Goal: Task Accomplishment & Management: Use online tool/utility

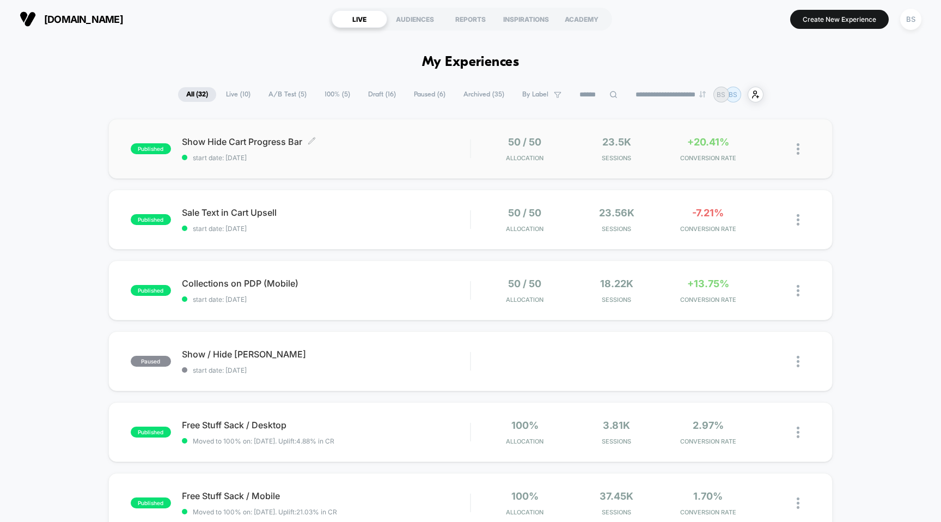
click at [455, 161] on span "start date: [DATE]" at bounding box center [326, 158] width 289 height 8
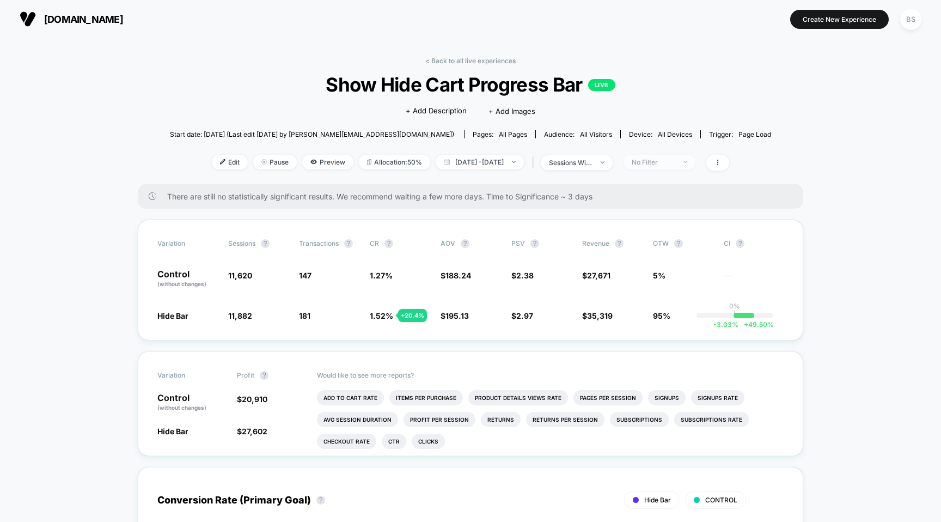
click at [672, 160] on div "No Filter" at bounding box center [654, 162] width 44 height 8
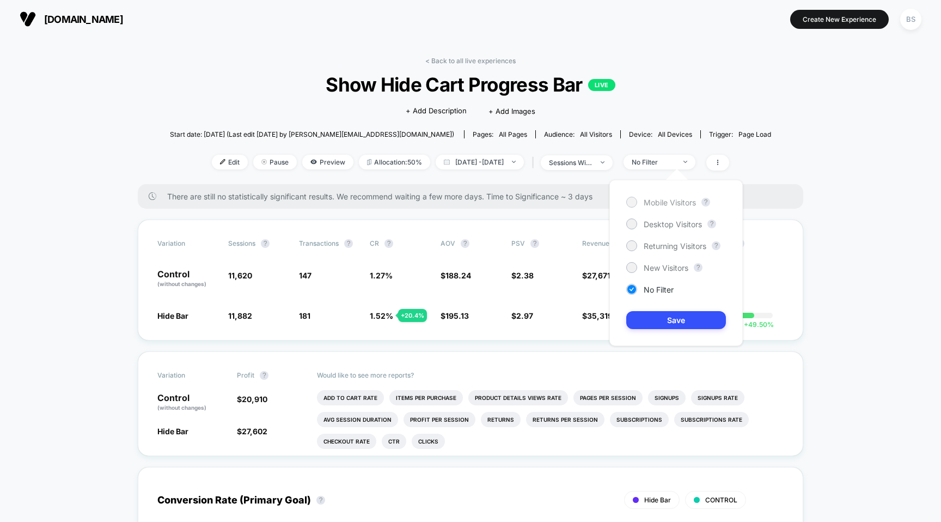
click at [662, 206] on span "Mobile Visitors" at bounding box center [670, 202] width 52 height 9
click at [677, 319] on button "Save" at bounding box center [676, 320] width 100 height 18
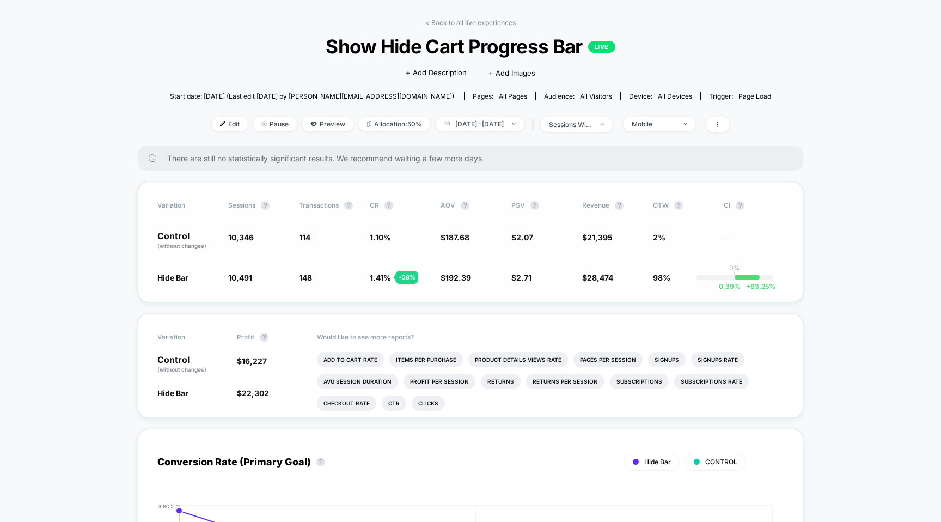
scroll to position [43, 0]
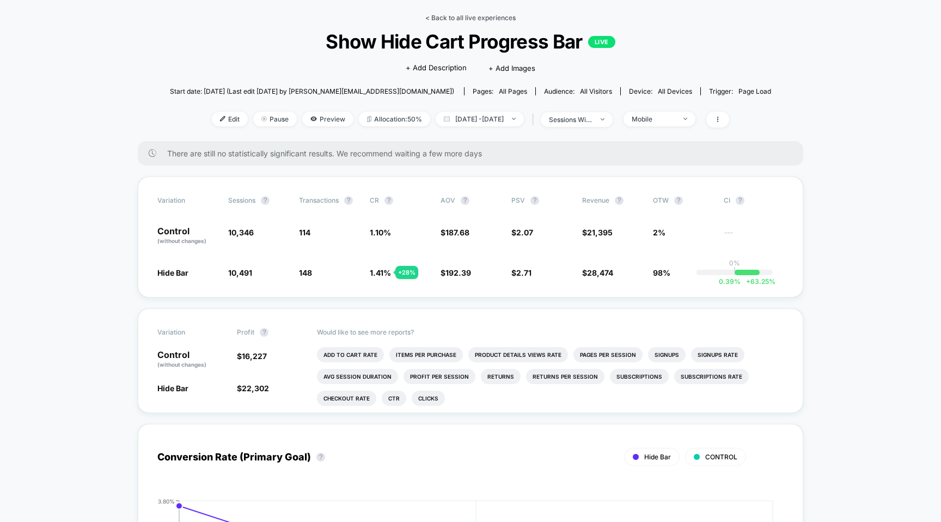
click at [448, 19] on link "< Back to all live experiences" at bounding box center [470, 18] width 90 height 8
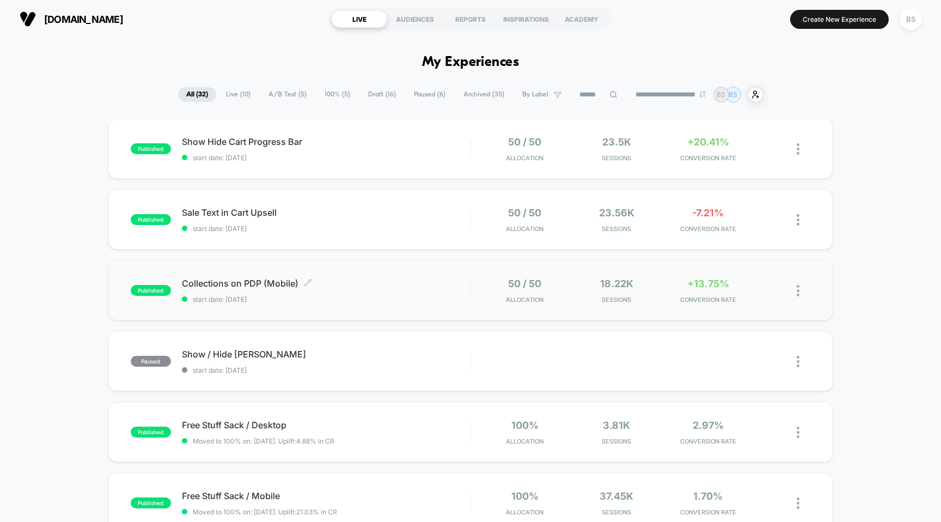
click at [436, 279] on span "Collections on PDP (Mobile) Click to edit experience details" at bounding box center [326, 283] width 289 height 11
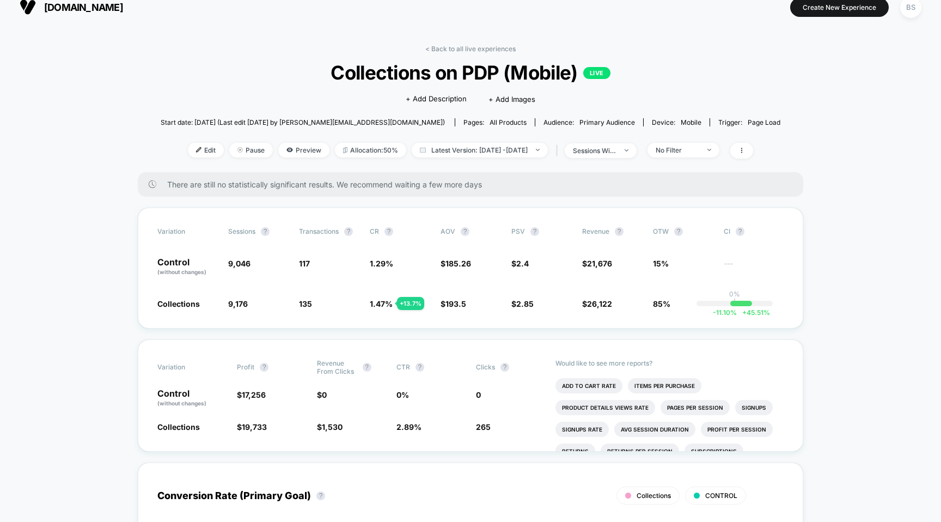
scroll to position [16, 0]
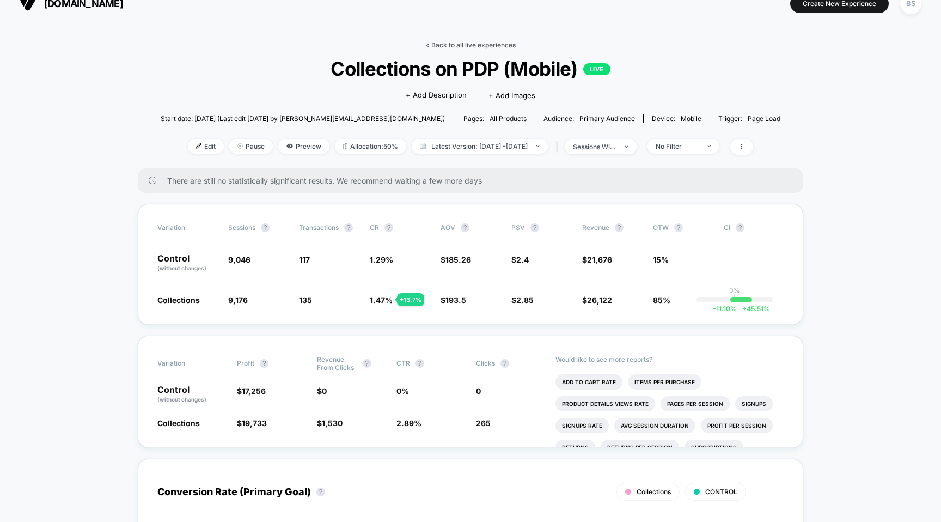
click at [475, 48] on link "< Back to all live experiences" at bounding box center [470, 45] width 90 height 8
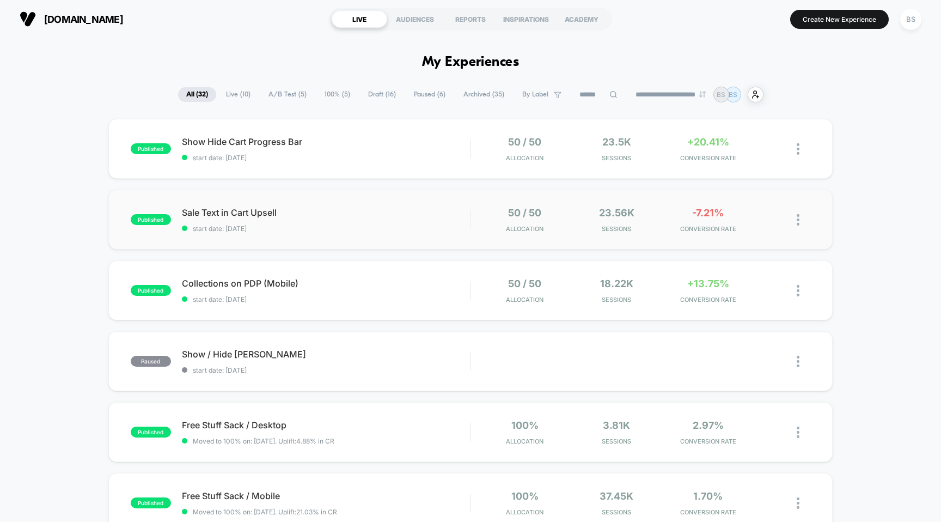
click at [470, 200] on div "published Sale Text in Cart Upsell start date: [DATE] 50 / 50 Allocation 23.56k…" at bounding box center [470, 220] width 725 height 60
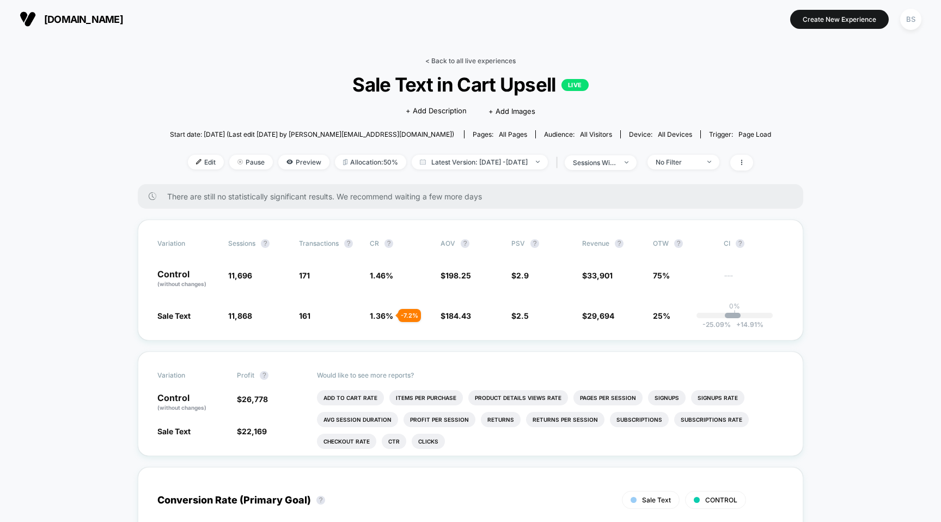
click at [441, 59] on link "< Back to all live experiences" at bounding box center [470, 61] width 90 height 8
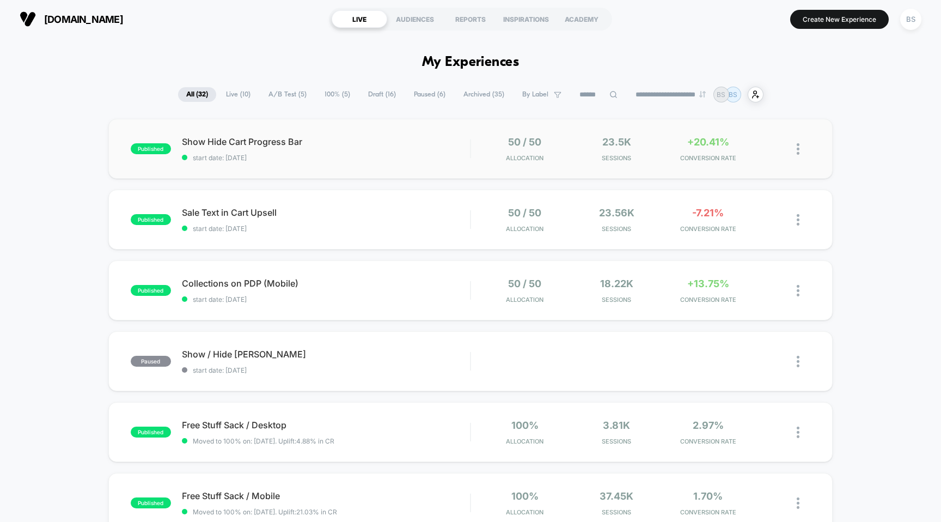
click at [466, 166] on div "published Show Hide Cart Progress Bar start date: [DATE] 50 / 50 Allocation 23.…" at bounding box center [470, 149] width 725 height 60
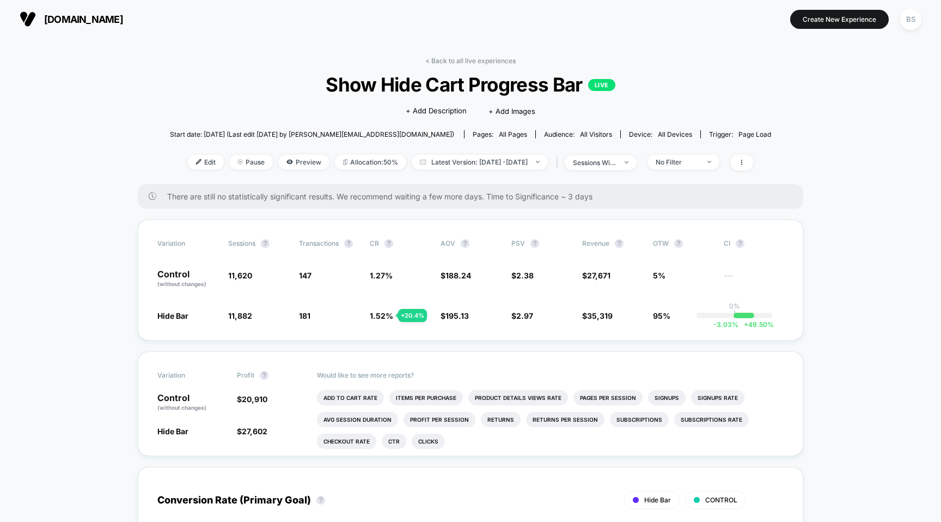
click at [470, 58] on link "< Back to all live experiences" at bounding box center [470, 61] width 90 height 8
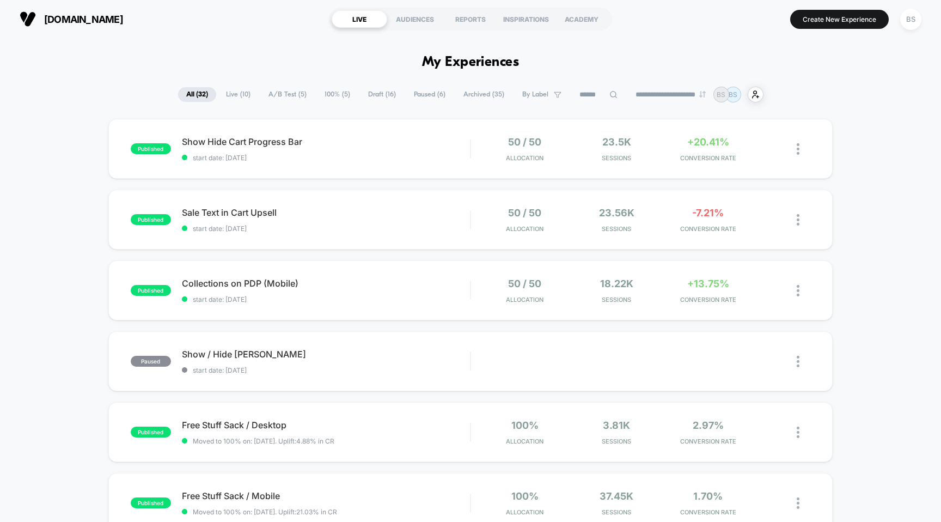
click at [288, 93] on span "A/B Test ( 5 )" at bounding box center [287, 94] width 54 height 15
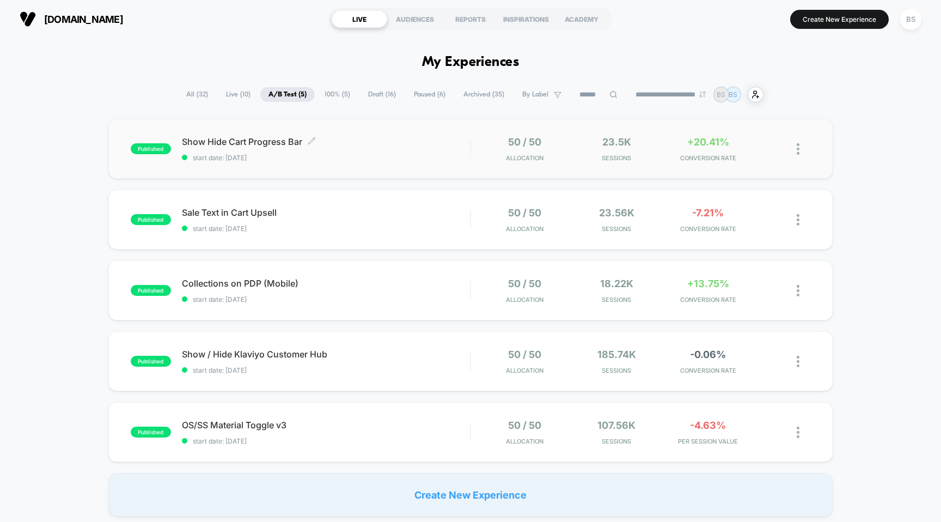
click at [350, 149] on div "Show Hide Cart Progress Bar Click to edit experience details Click to edit expe…" at bounding box center [326, 149] width 289 height 26
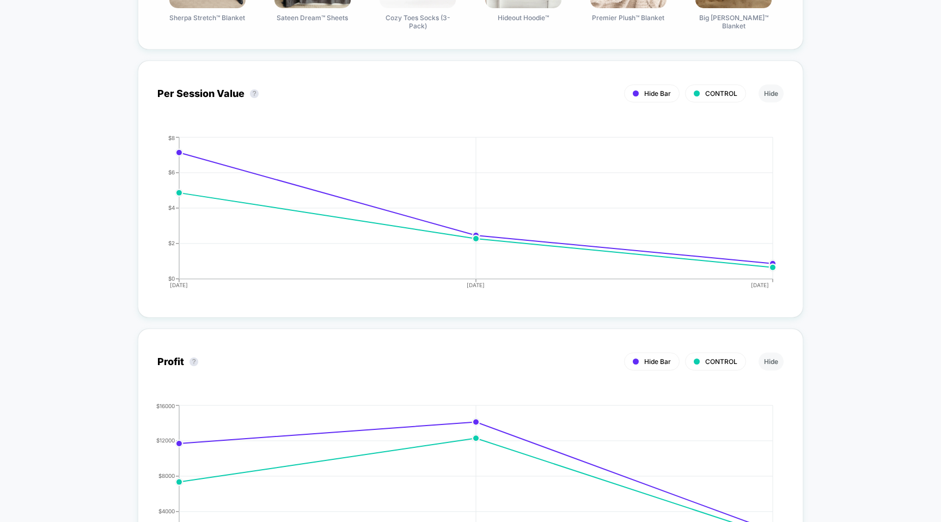
scroll to position [929, 0]
